Goal: Browse casually

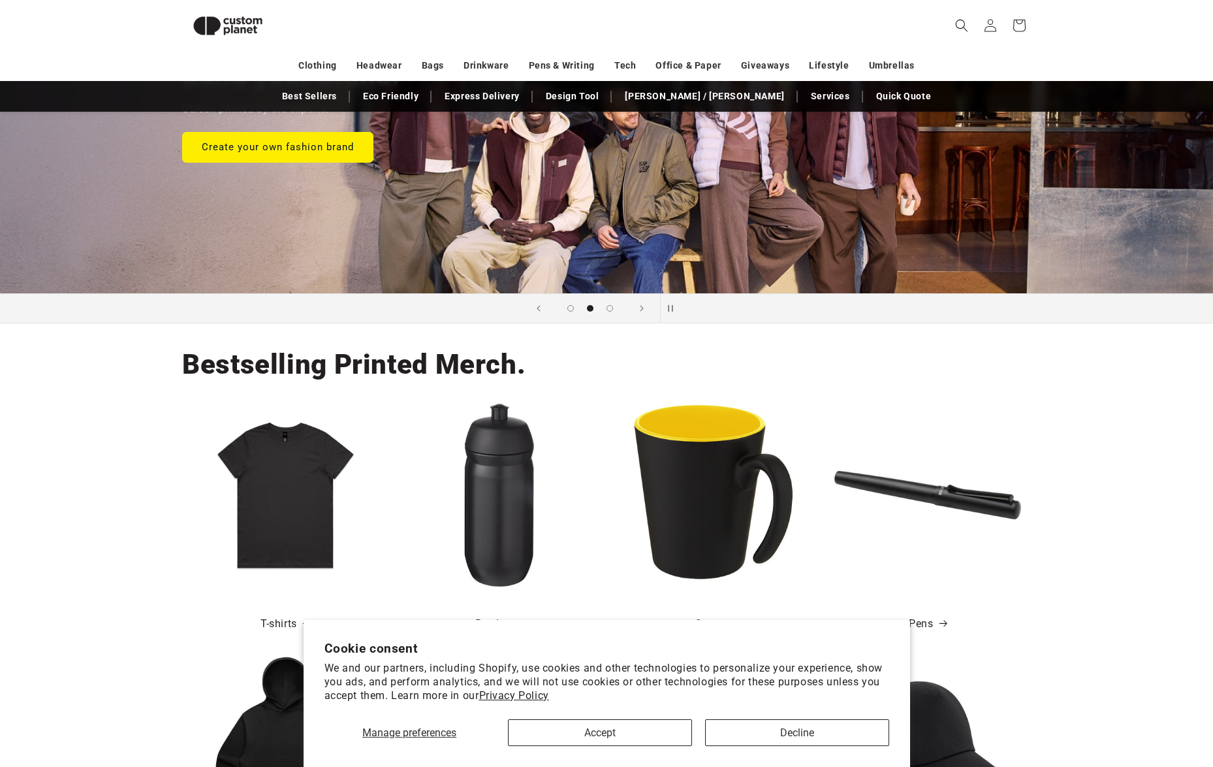
scroll to position [233, 0]
click at [619, 733] on button "Accept" at bounding box center [600, 732] width 184 height 27
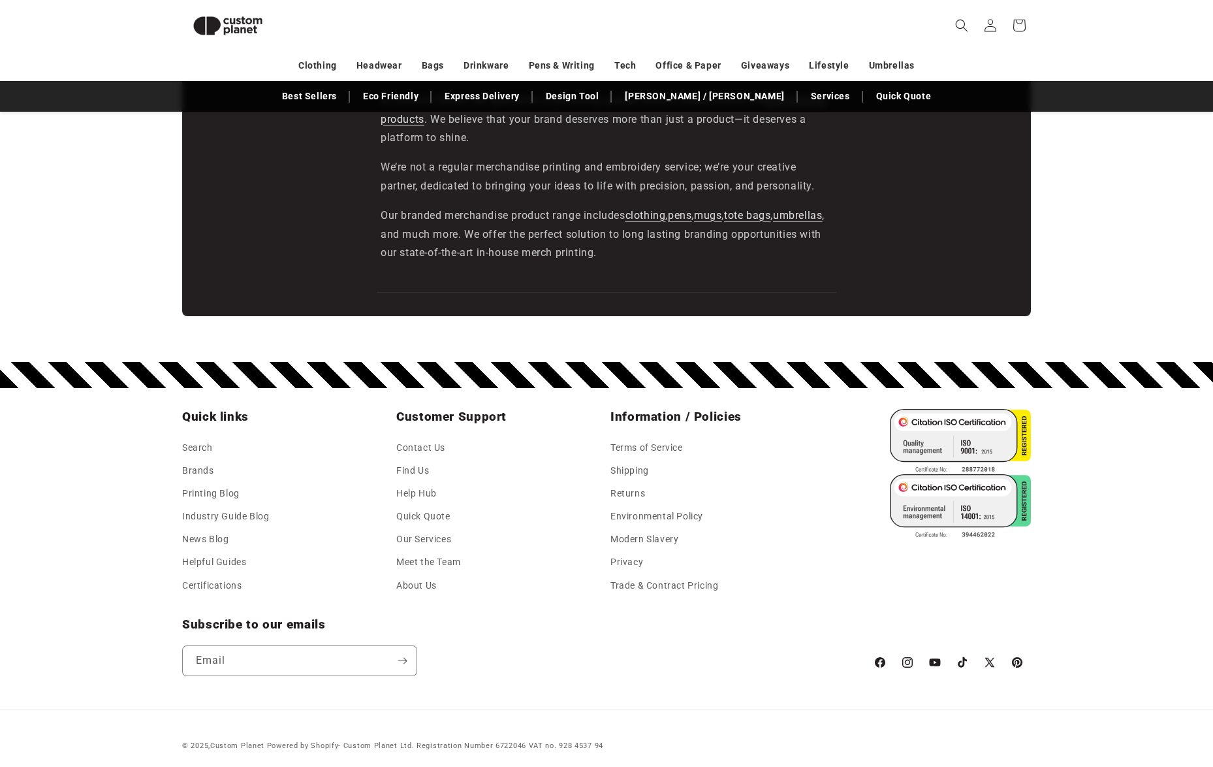
scroll to position [2117, 0]
click at [426, 551] on link "Meet the Team" at bounding box center [428, 562] width 65 height 23
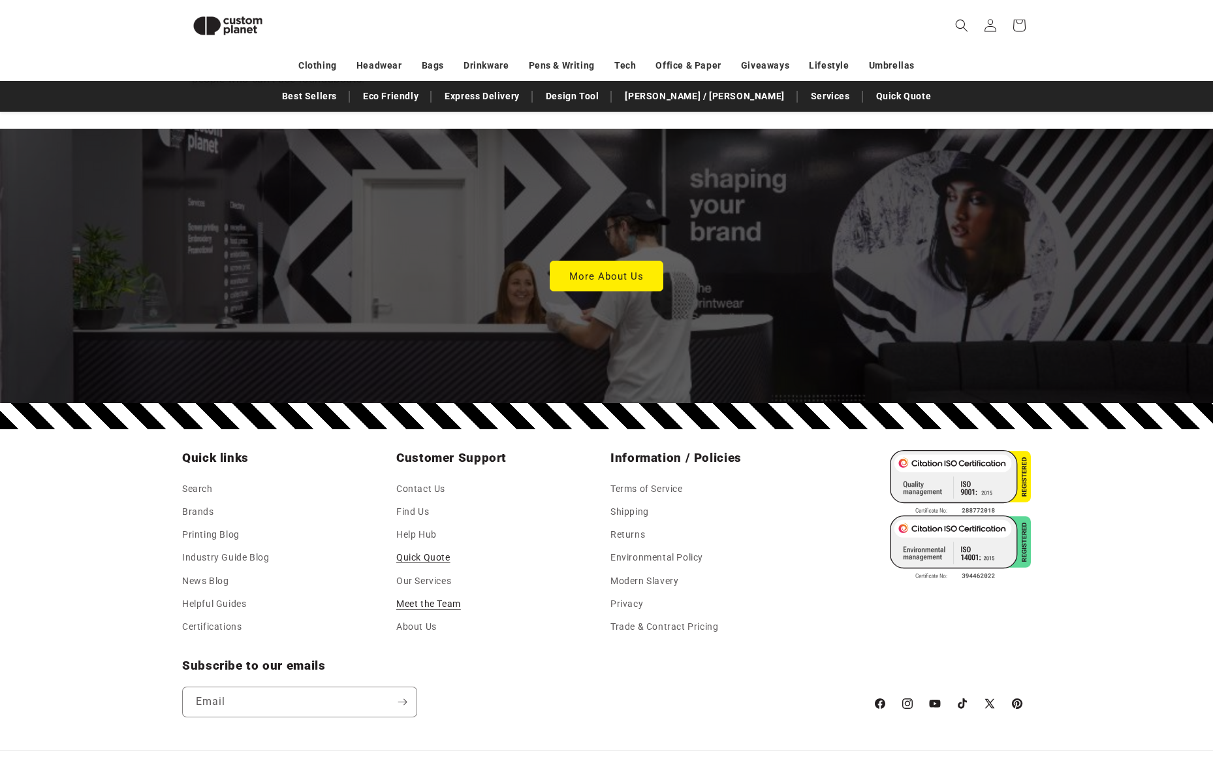
scroll to position [3577, 0]
click at [423, 616] on link "About Us" at bounding box center [416, 627] width 40 height 23
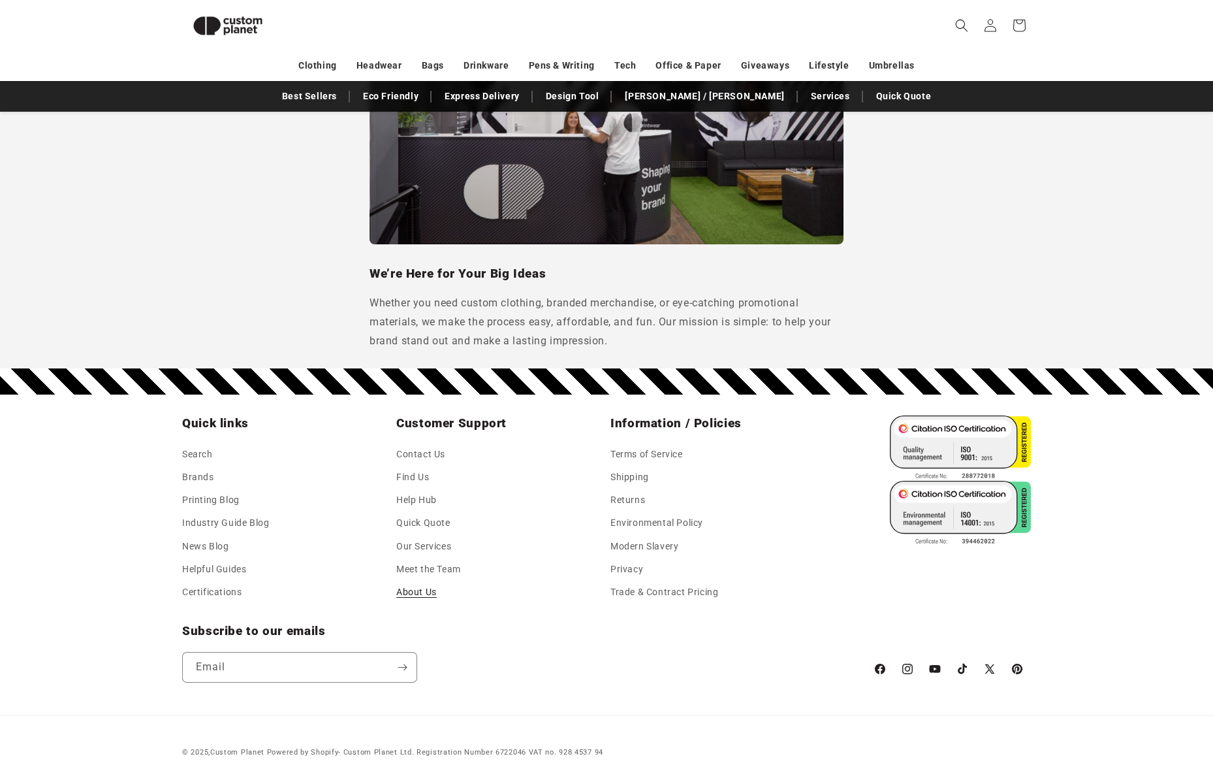
scroll to position [1057, 0]
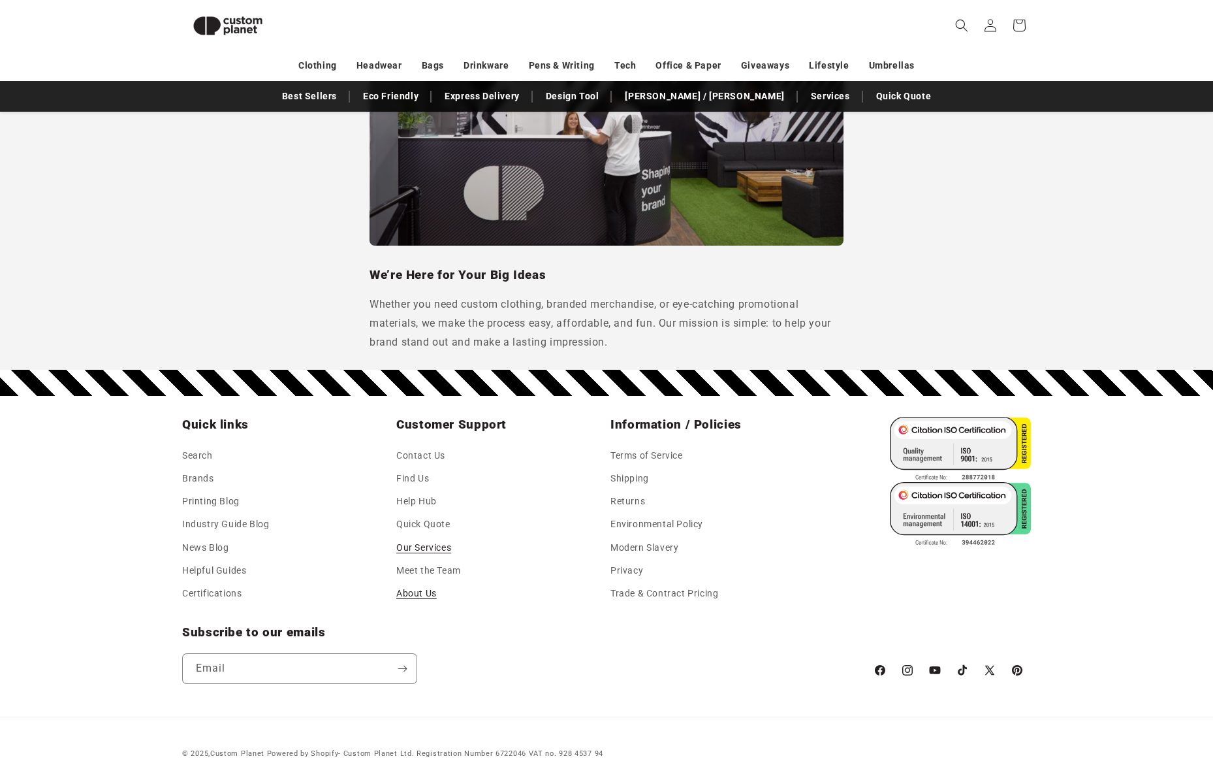
click at [422, 536] on link "Our Services" at bounding box center [423, 547] width 55 height 23
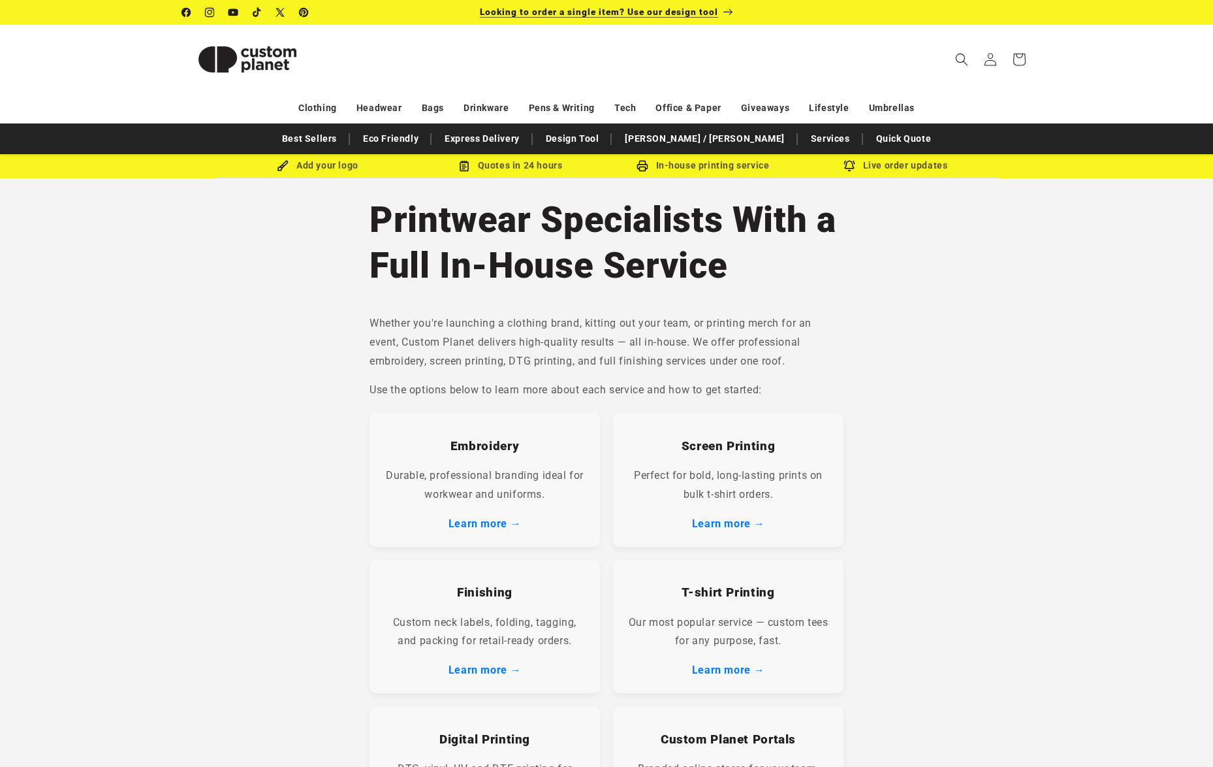
click at [713, 9] on span "Looking to order a single item? Use our design tool" at bounding box center [599, 12] width 238 height 10
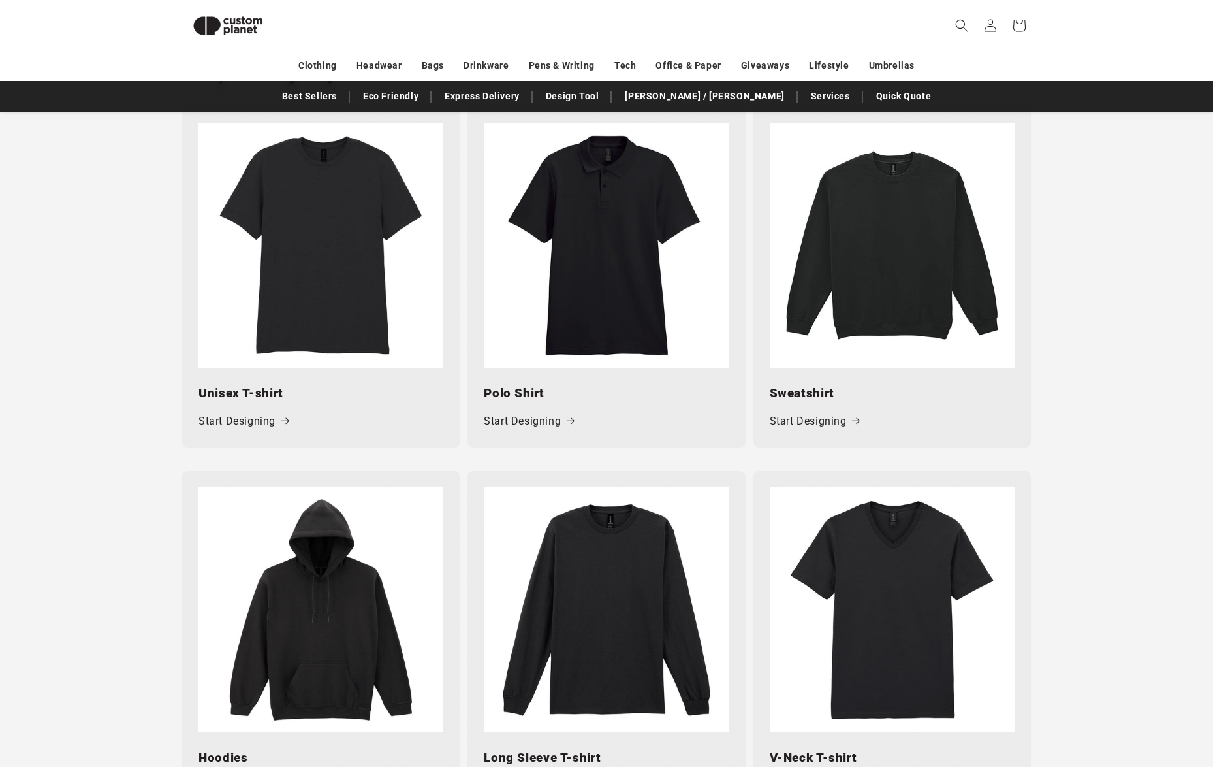
scroll to position [610, 0]
click at [278, 250] on img at bounding box center [321, 245] width 245 height 245
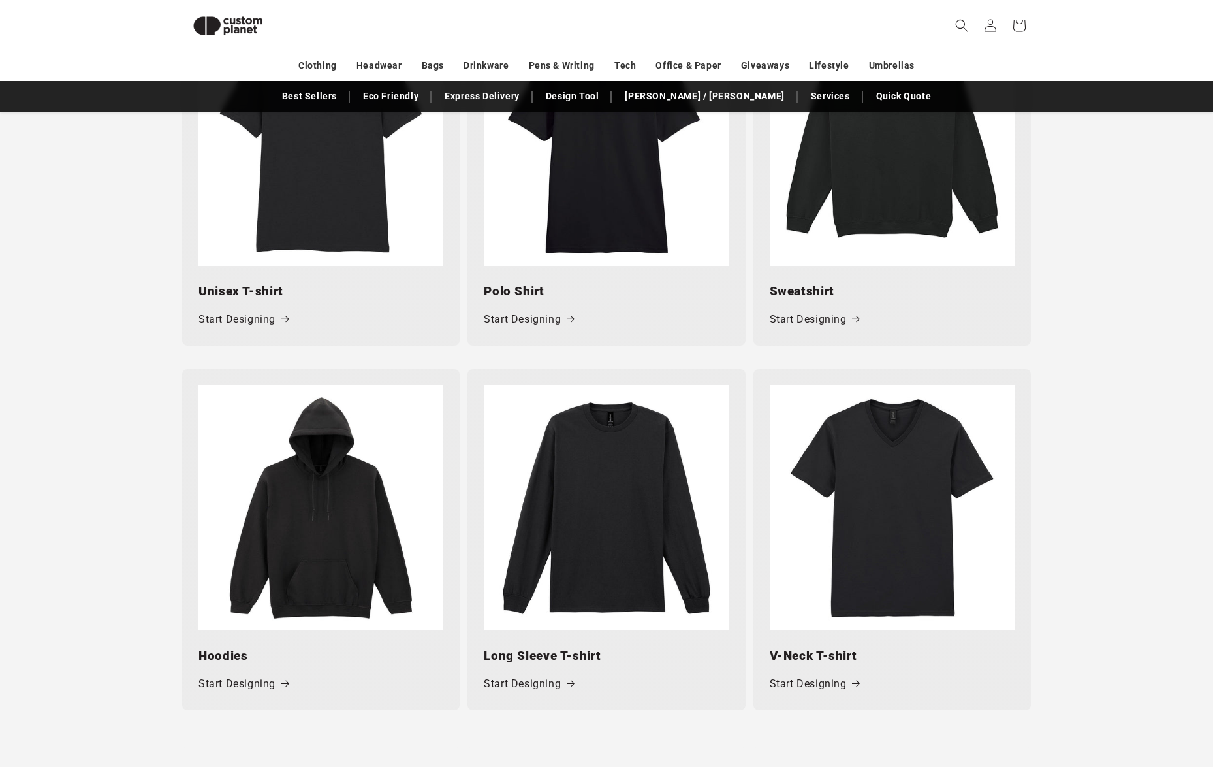
scroll to position [716, 0]
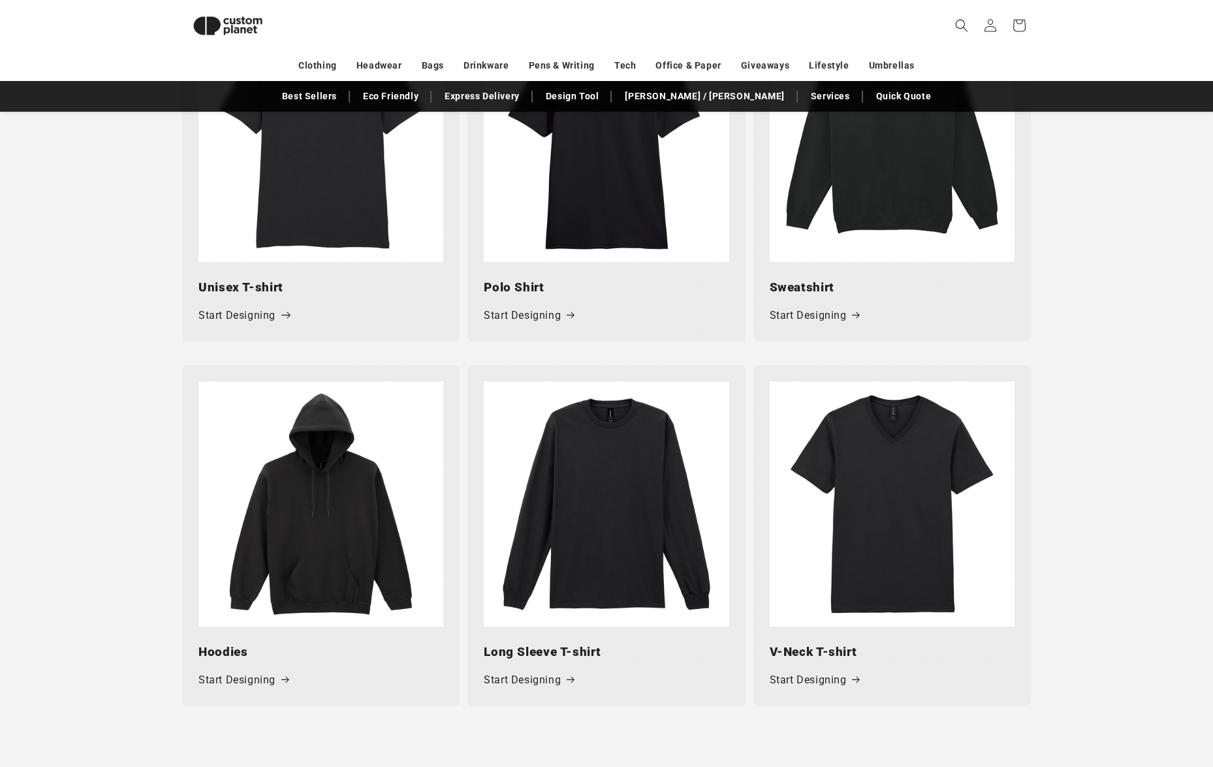
click at [253, 311] on link "Start Designing" at bounding box center [244, 315] width 90 height 19
